Goal: Information Seeking & Learning: Learn about a topic

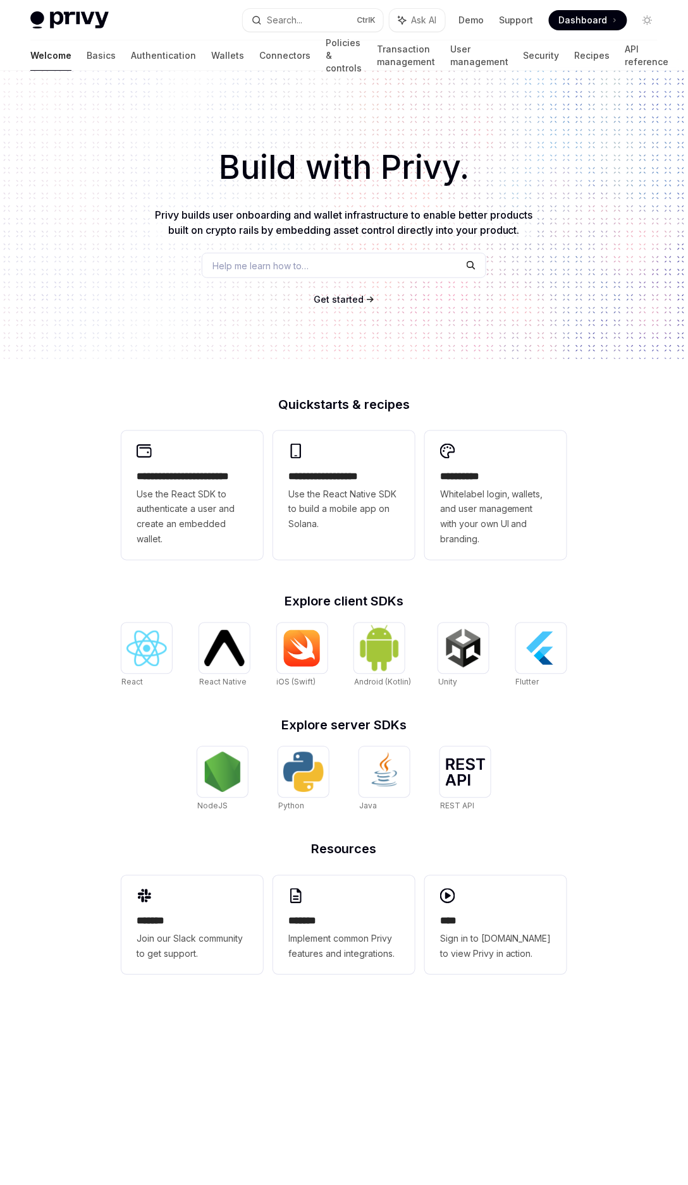
click at [582, 25] on span "Dashboard" at bounding box center [583, 20] width 49 height 13
click at [211, 56] on link "Wallets" at bounding box center [227, 55] width 33 height 30
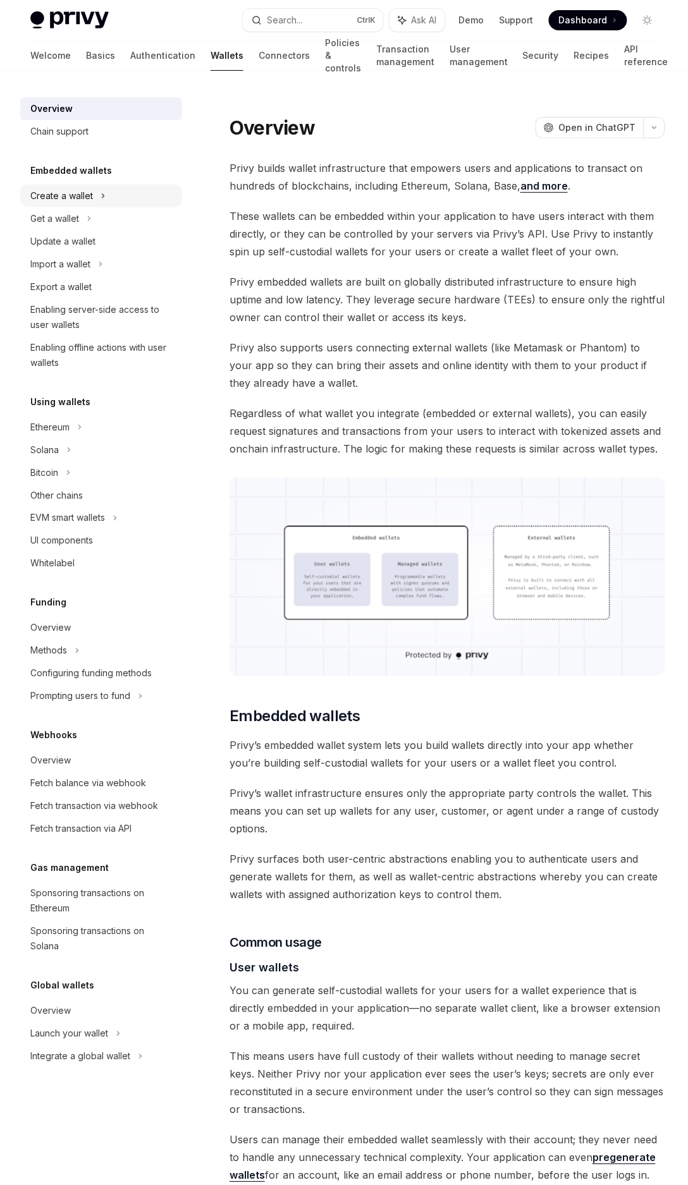
click at [101, 195] on icon at bounding box center [103, 195] width 5 height 15
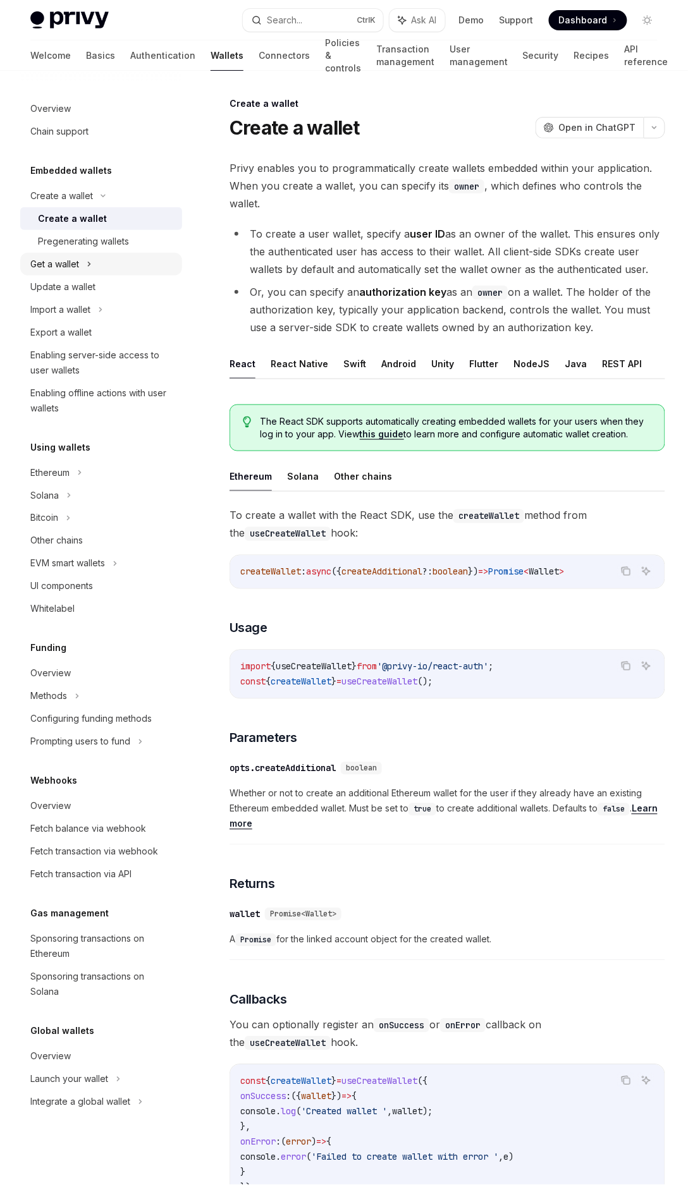
click at [103, 270] on div "Get a wallet" at bounding box center [101, 264] width 162 height 23
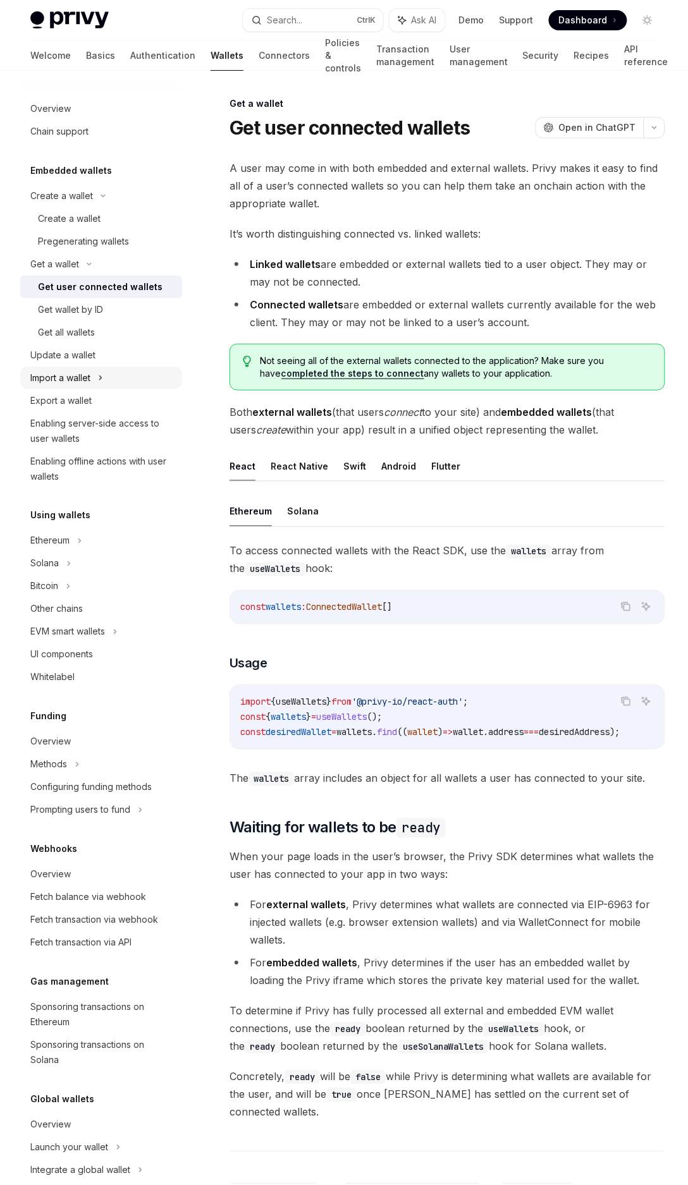
click at [114, 376] on div "Import a wallet" at bounding box center [101, 378] width 162 height 23
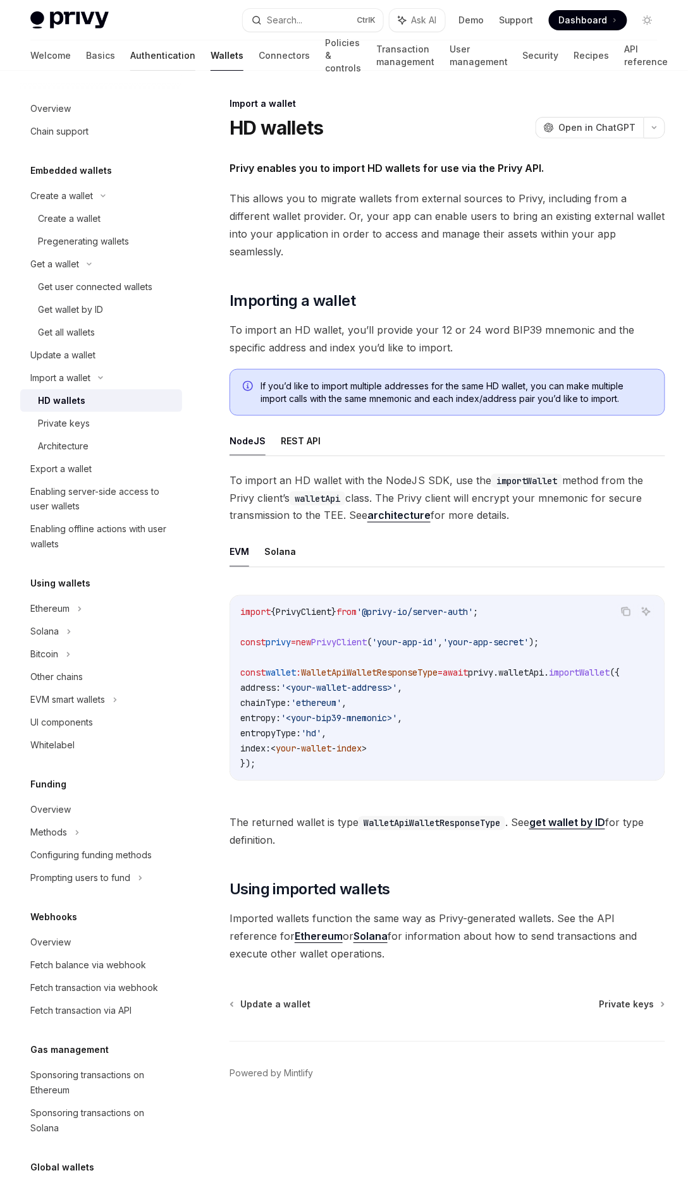
click at [130, 57] on link "Authentication" at bounding box center [162, 55] width 65 height 30
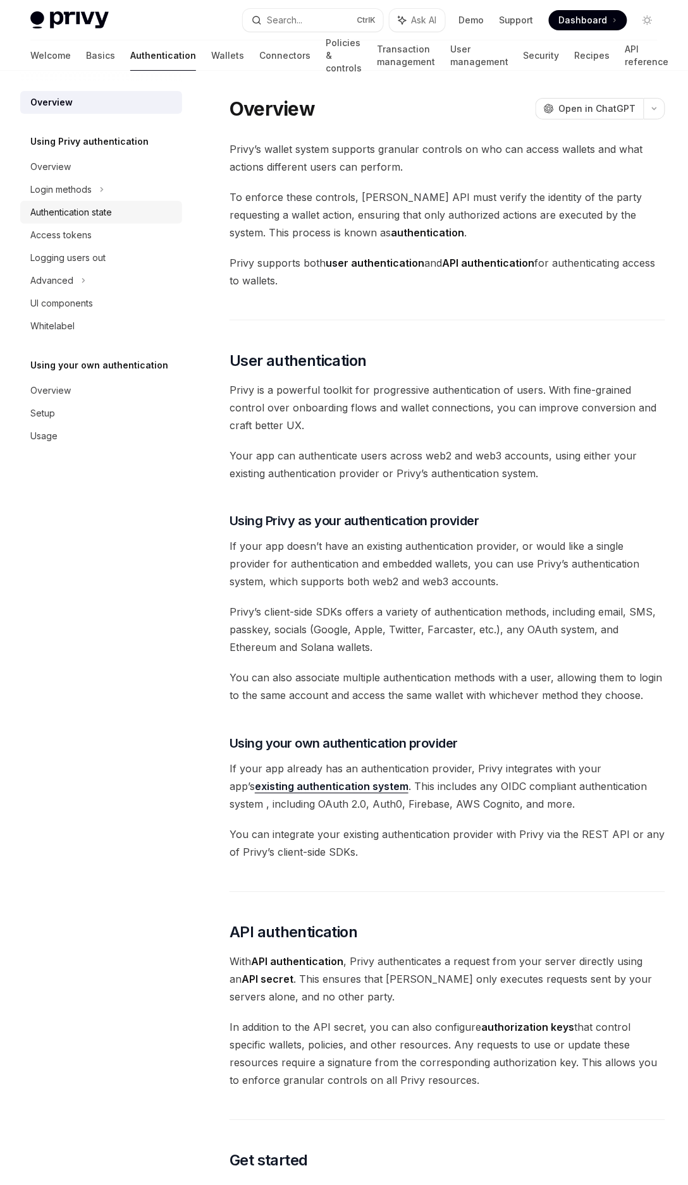
click at [64, 212] on div "Authentication state" at bounding box center [71, 212] width 82 height 15
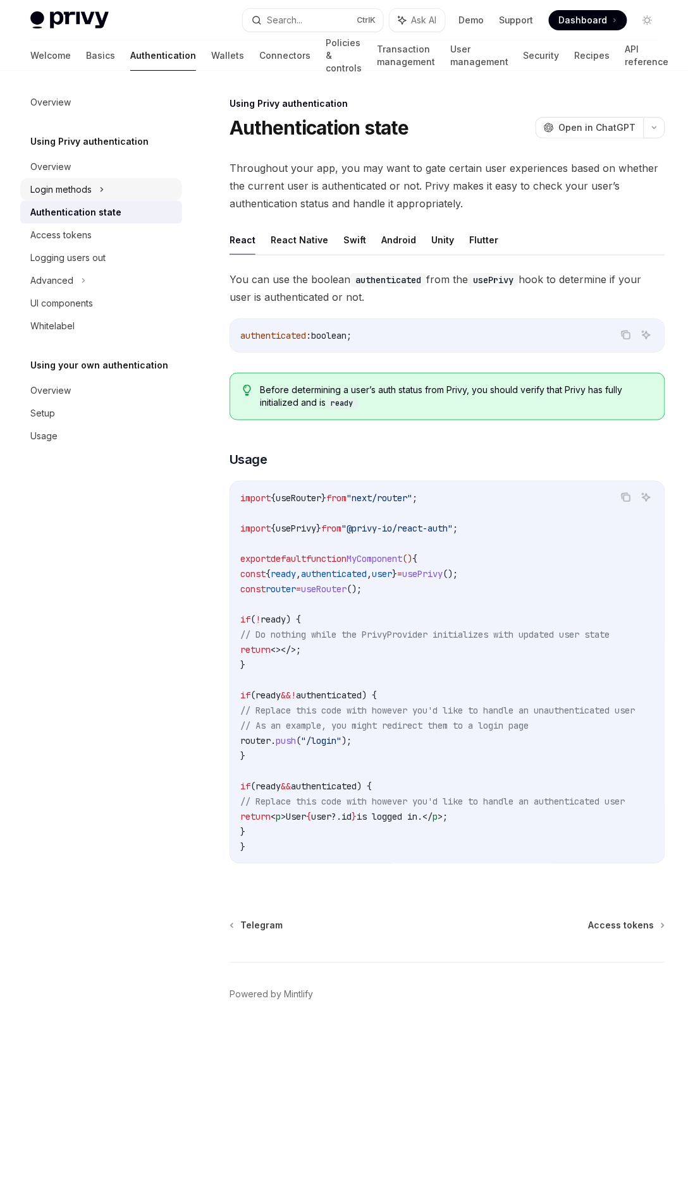
click at [82, 192] on div "Login methods" at bounding box center [60, 189] width 61 height 15
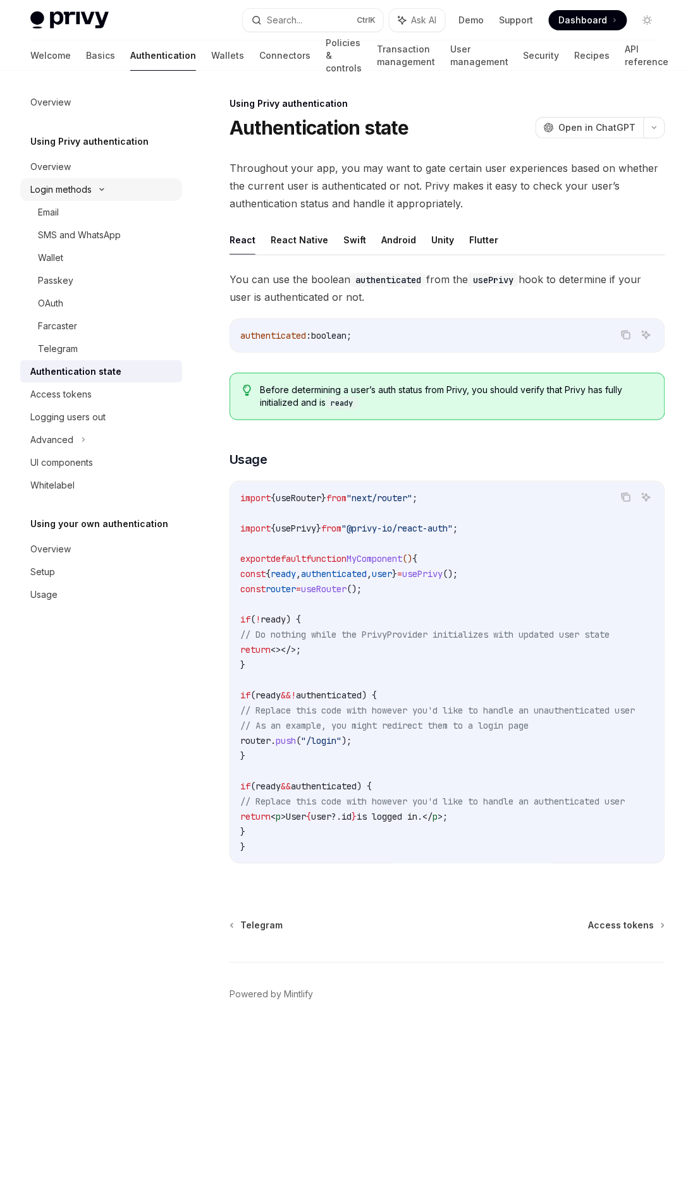
type textarea "*"
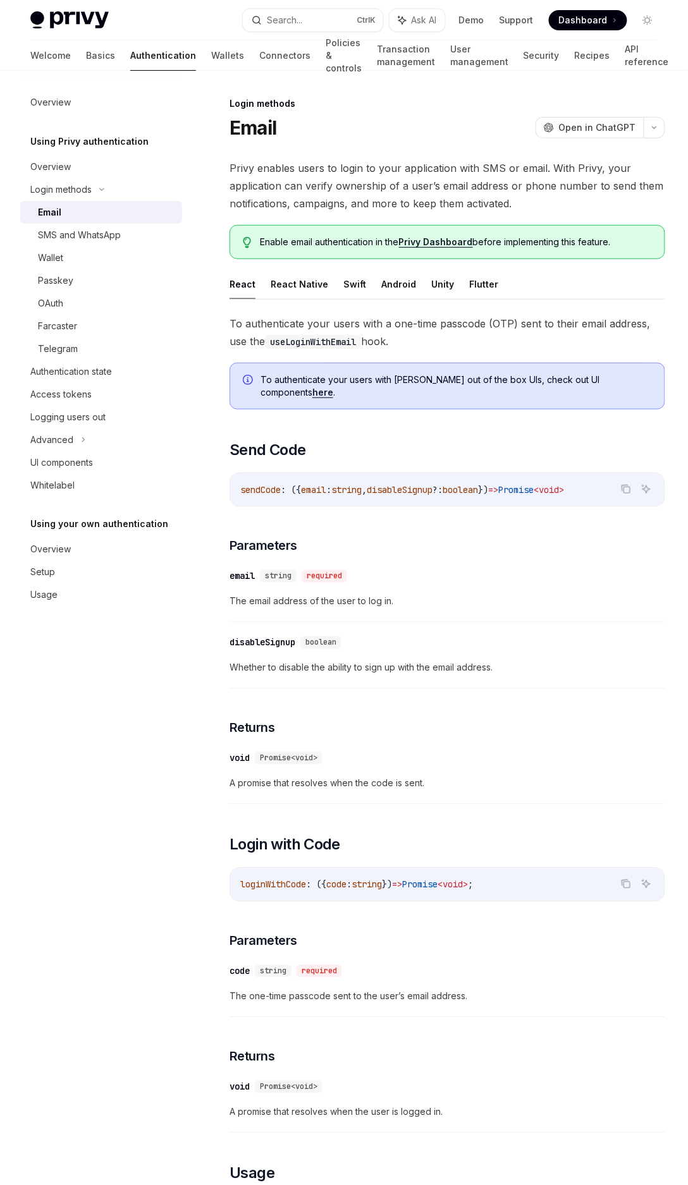
click at [442, 242] on link "Privy Dashboard" at bounding box center [436, 241] width 74 height 11
